Goal: Check status: Check status

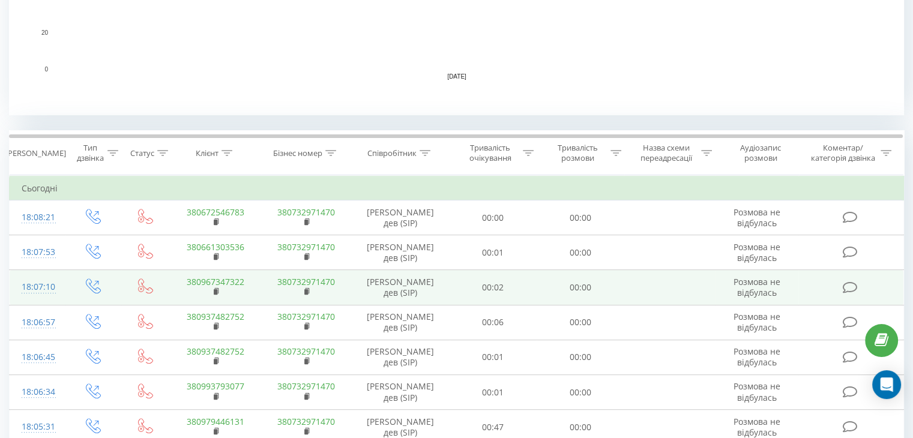
scroll to position [388, 0]
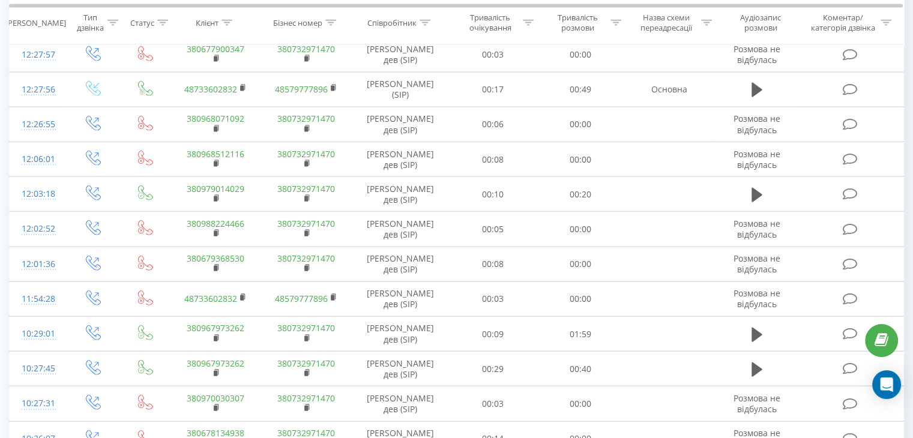
scroll to position [2681, 0]
